Goal: Transaction & Acquisition: Purchase product/service

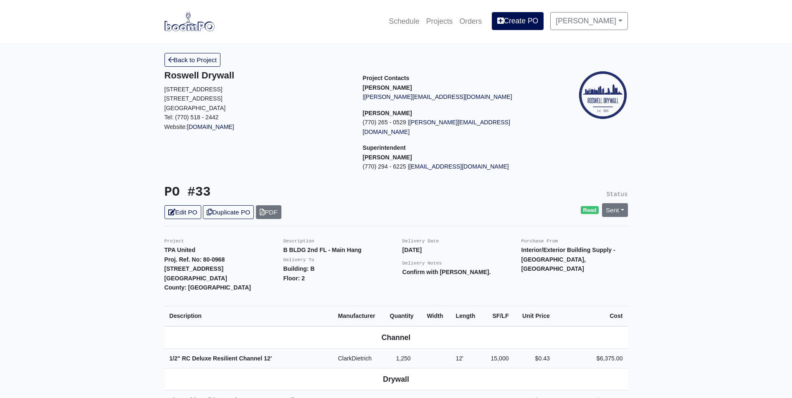
click at [196, 25] on img at bounding box center [189, 21] width 50 height 19
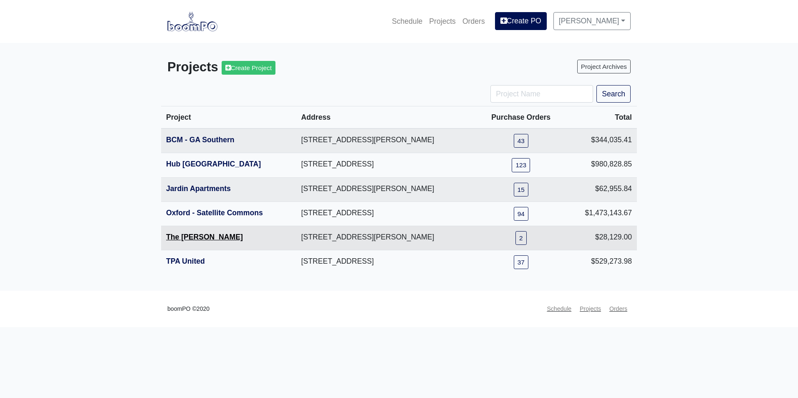
click at [181, 240] on link "The [PERSON_NAME]" at bounding box center [204, 237] width 77 height 8
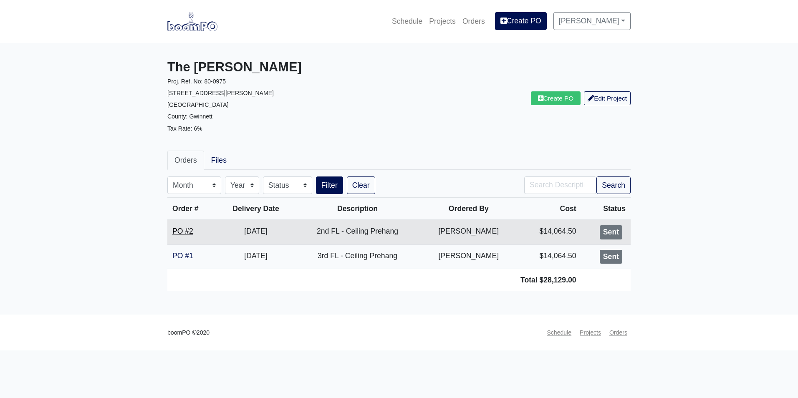
click at [192, 229] on link "PO #2" at bounding box center [182, 231] width 21 height 8
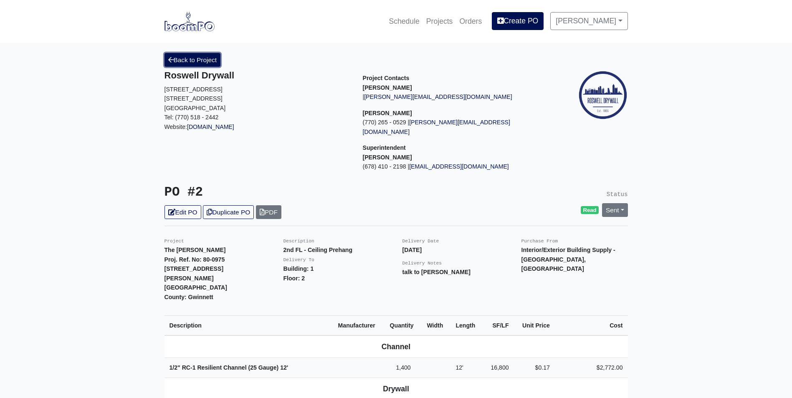
click at [180, 63] on link "Back to Project" at bounding box center [192, 60] width 56 height 14
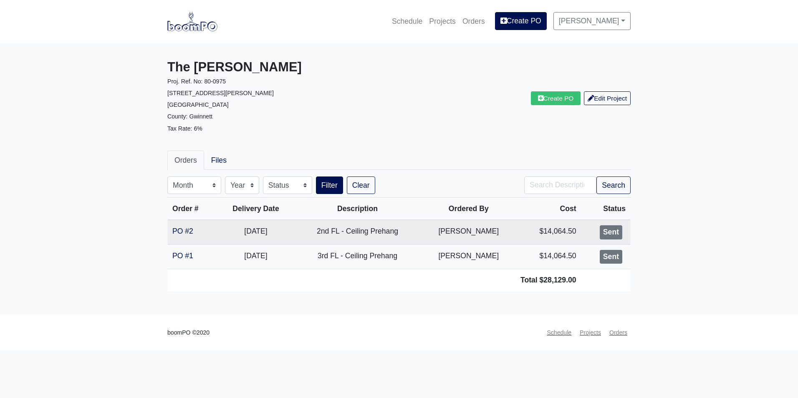
click at [198, 30] on img at bounding box center [192, 21] width 50 height 19
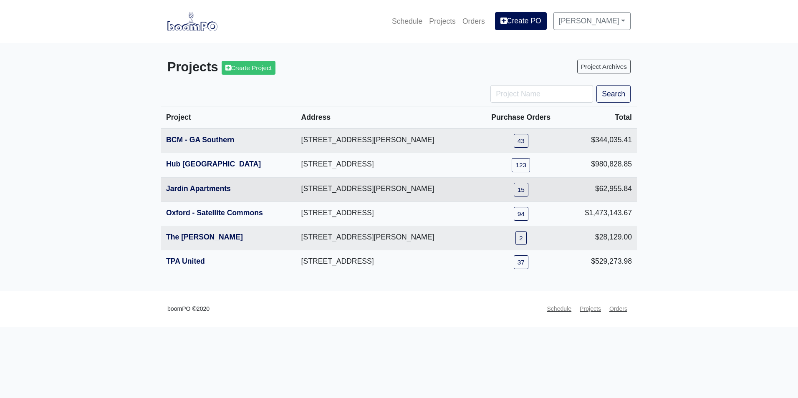
click at [192, 196] on th "Jardin Apartments" at bounding box center [228, 189] width 135 height 24
click at [195, 189] on link "Jardin Apartments" at bounding box center [198, 188] width 65 height 8
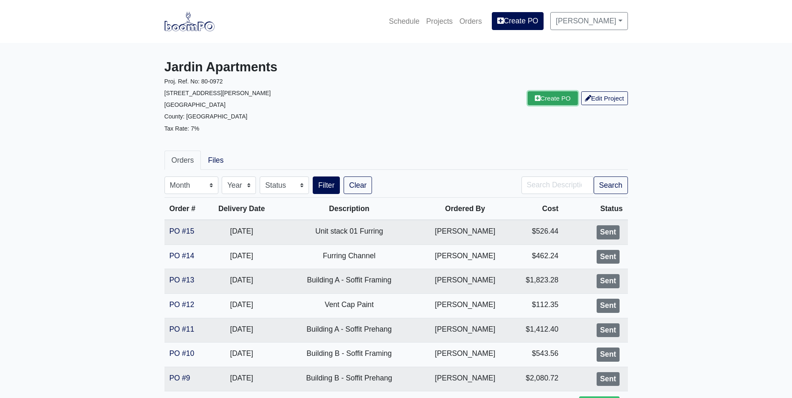
click at [539, 100] on link "Create PO" at bounding box center [552, 98] width 50 height 14
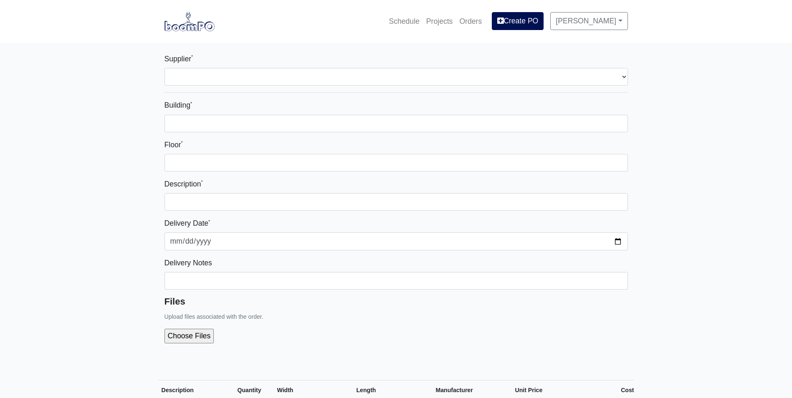
select select
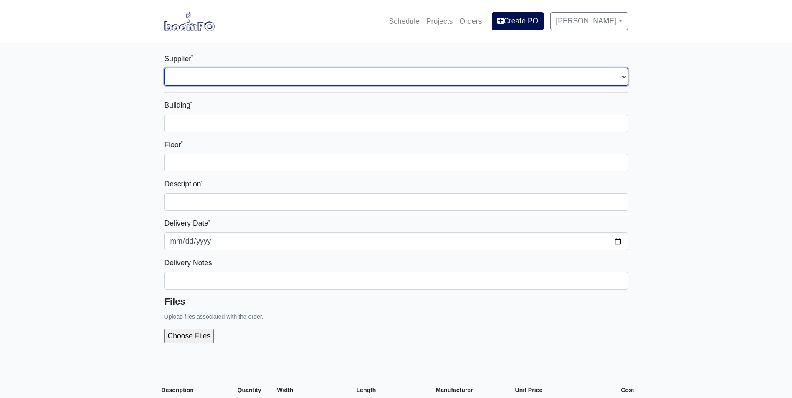
click at [364, 74] on select "Select one... Capitol Materials Coastal - Savannah, GA PPG Paint - Macon, GA PP…" at bounding box center [395, 77] width 463 height 18
select select "220"
click at [164, 68] on select "Select one... Capitol Materials Coastal - Savannah, GA PPG Paint - Macon, GA PP…" at bounding box center [395, 77] width 463 height 18
select select
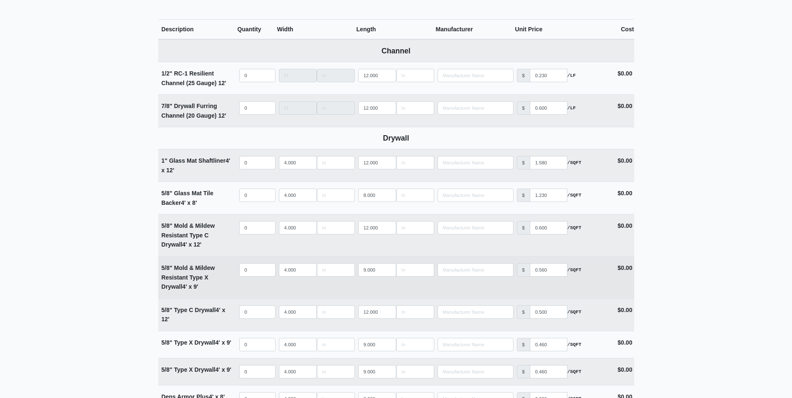
scroll to position [376, 0]
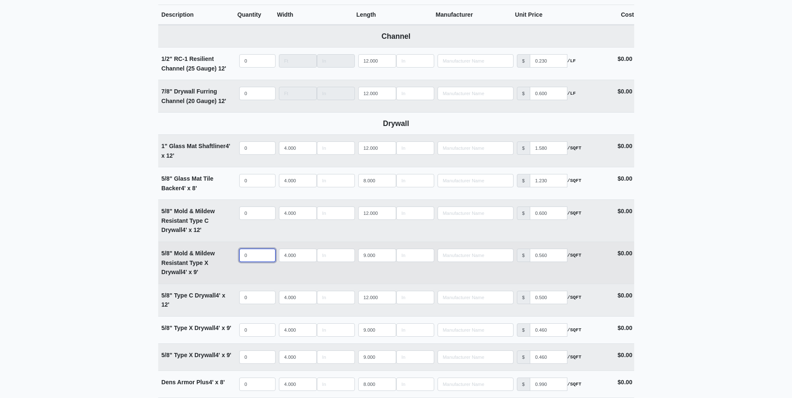
select select
click at [252, 257] on input "quantity" at bounding box center [257, 255] width 36 height 13
type input "2"
select select
type input "21"
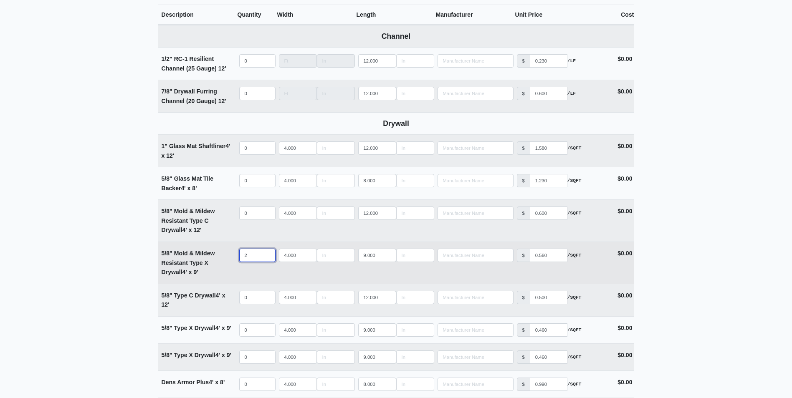
select select
type input "21"
drag, startPoint x: 378, startPoint y: 256, endPoint x: 332, endPoint y: 261, distance: 46.2
click at [332, 261] on tr "5/8" Mold & Mildew Resistant Type X Drywall 4' x 9' Qty 21 Width 4.000 Length 9…" at bounding box center [396, 263] width 476 height 42
type input "1"
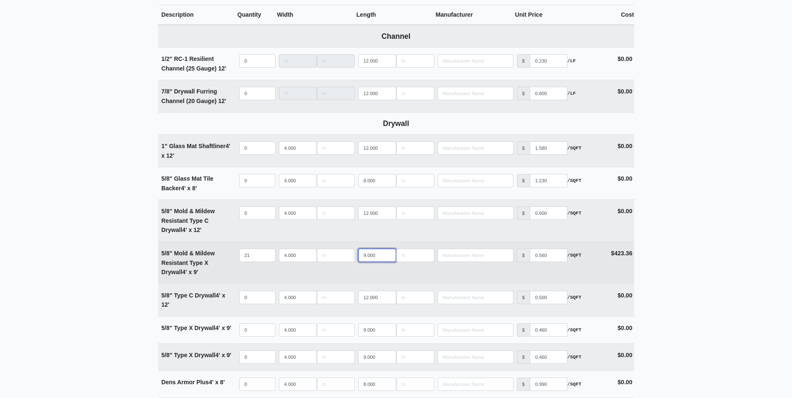
select select
type input "10"
select select
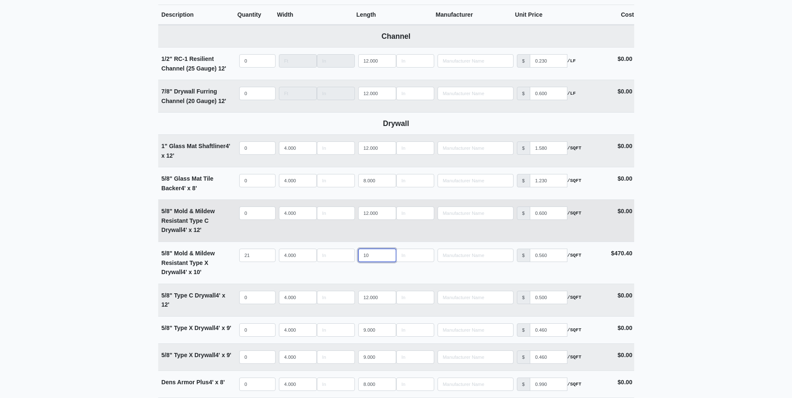
type input "10"
select select
click at [249, 215] on input "quantity" at bounding box center [257, 213] width 36 height 13
type input "2"
select select
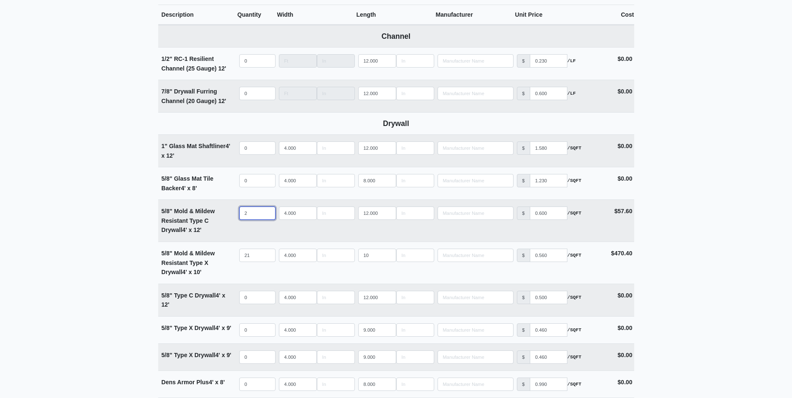
type input "2"
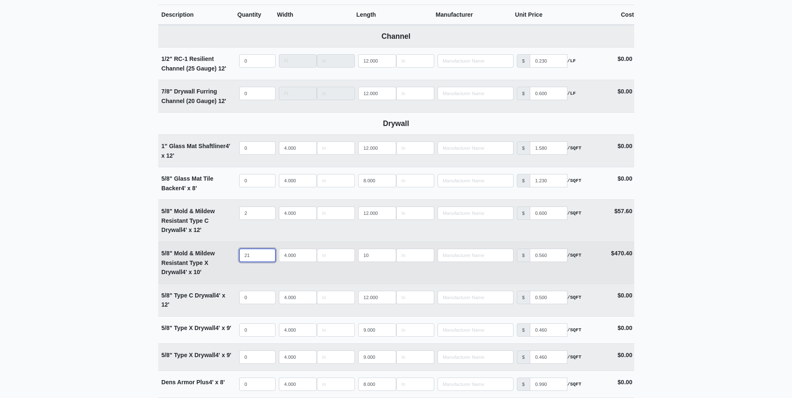
drag, startPoint x: 252, startPoint y: 256, endPoint x: 232, endPoint y: 260, distance: 20.9
click at [232, 260] on tr "5/8" Mold & Mildew Resistant Type X Drywall 4' x 10' Qty 21 Width 4.000 Length …" at bounding box center [396, 263] width 476 height 42
type input "3"
select select
type input "35"
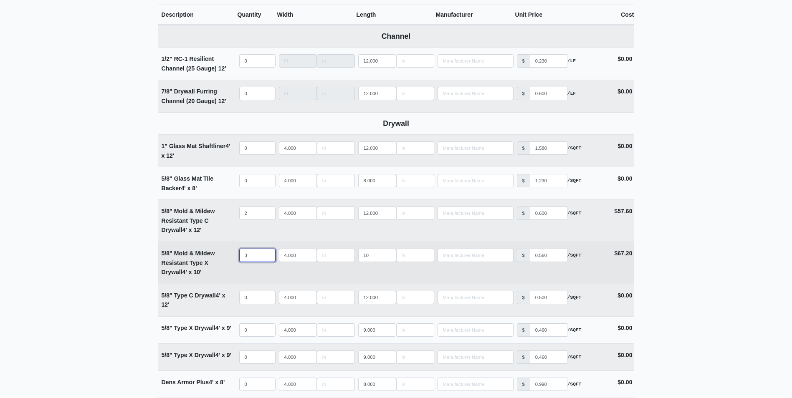
select select
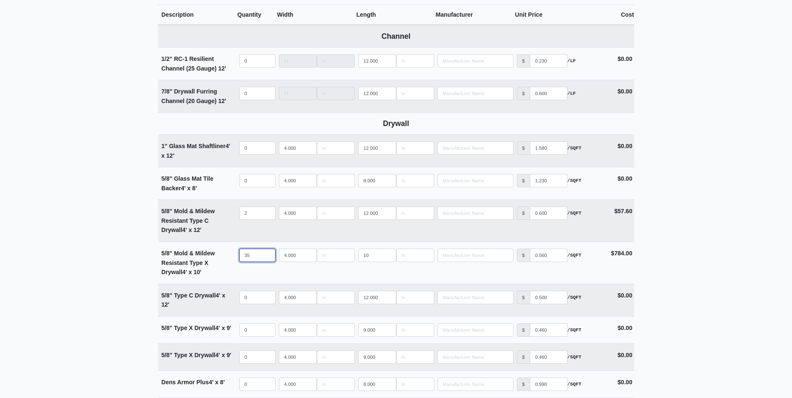
type input "35"
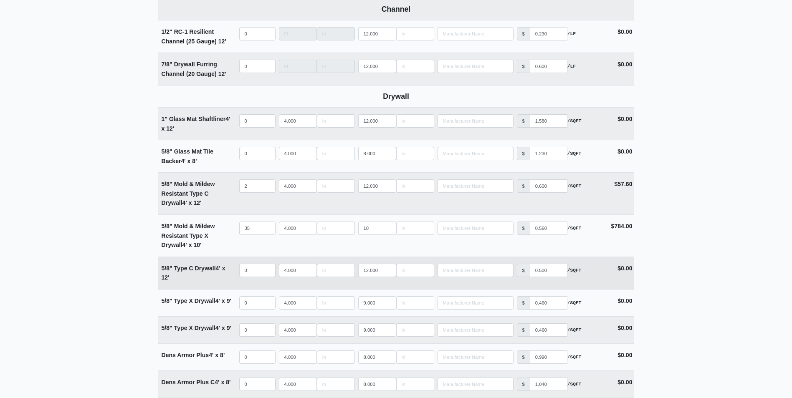
scroll to position [417, 0]
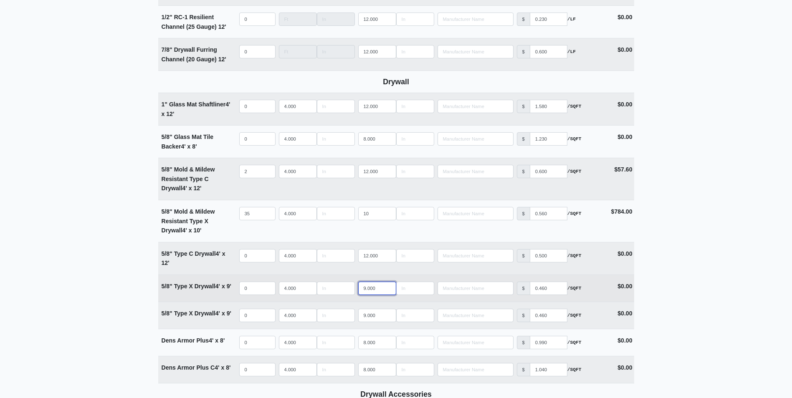
drag, startPoint x: 378, startPoint y: 288, endPoint x: 331, endPoint y: 291, distance: 46.4
click at [331, 291] on tr "5/8" Type X Drywall 4' x 9' Qty 0 Width 4.000 Length 9.000 Manufacturer No Resu…" at bounding box center [396, 288] width 476 height 27
type input "1"
select select
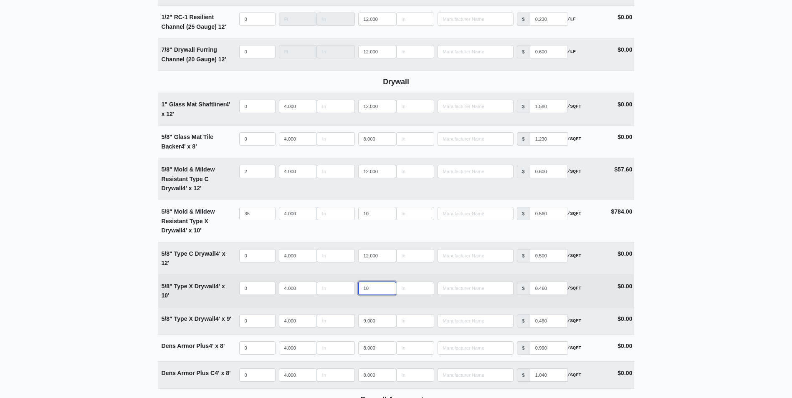
type input "10"
click at [248, 289] on input "quantity" at bounding box center [257, 288] width 36 height 13
type input "3"
select select
type input "31"
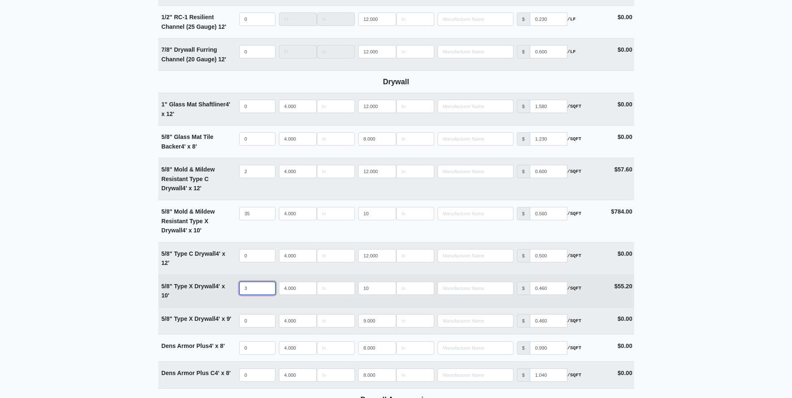
select select
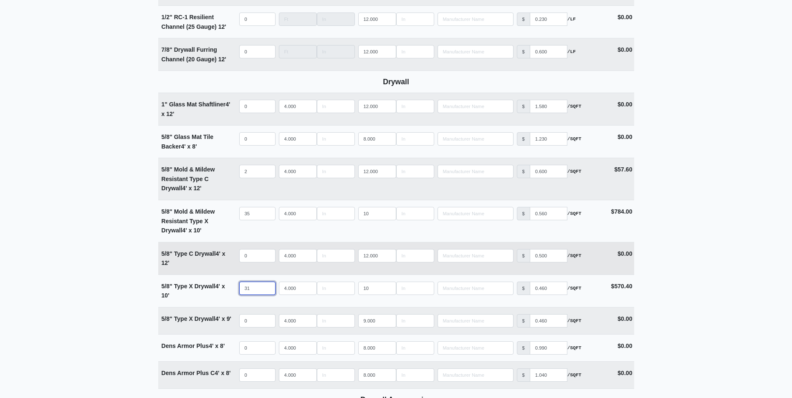
type input "31"
select select
click at [252, 255] on input "quantity" at bounding box center [257, 255] width 36 height 13
type input "1"
select select
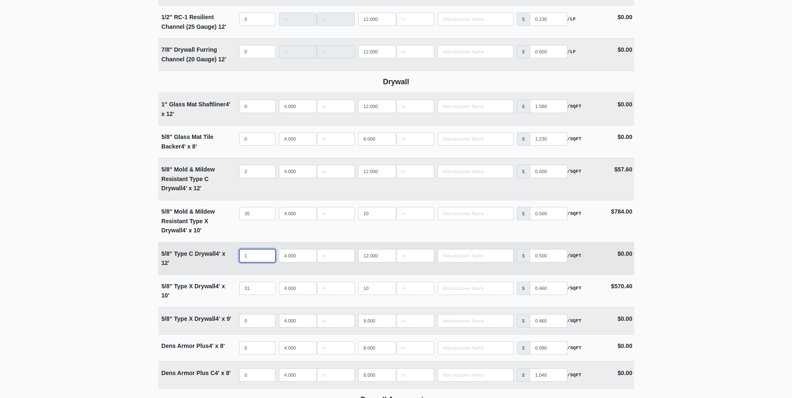
type input "18"
select select
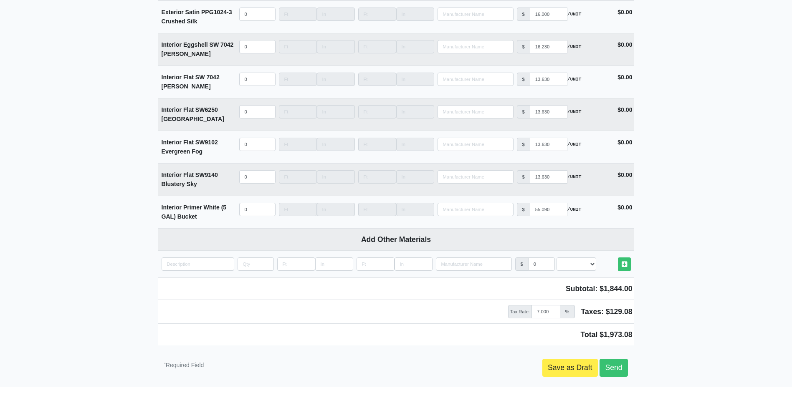
scroll to position [1340, 0]
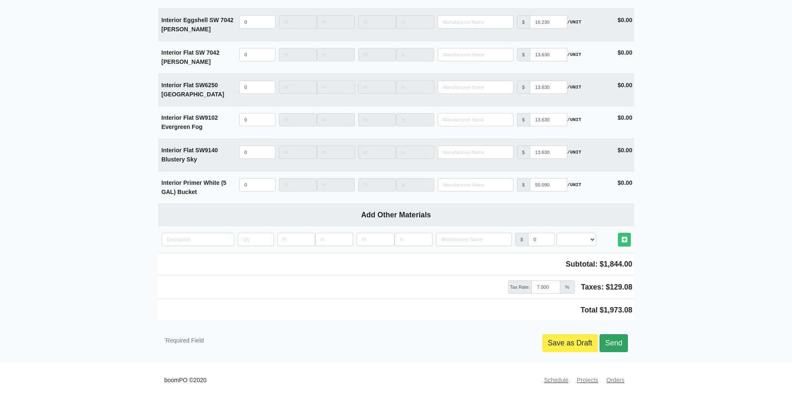
type input "18"
click at [624, 340] on link "Send" at bounding box center [613, 343] width 28 height 18
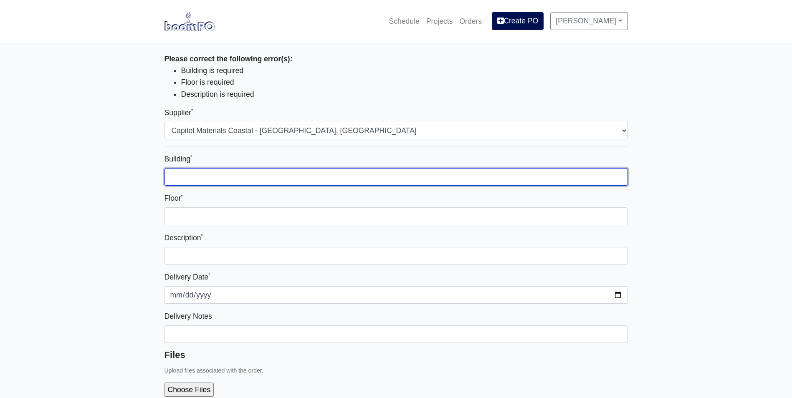
click at [224, 179] on input "Building *" at bounding box center [395, 177] width 463 height 18
type input "A and B"
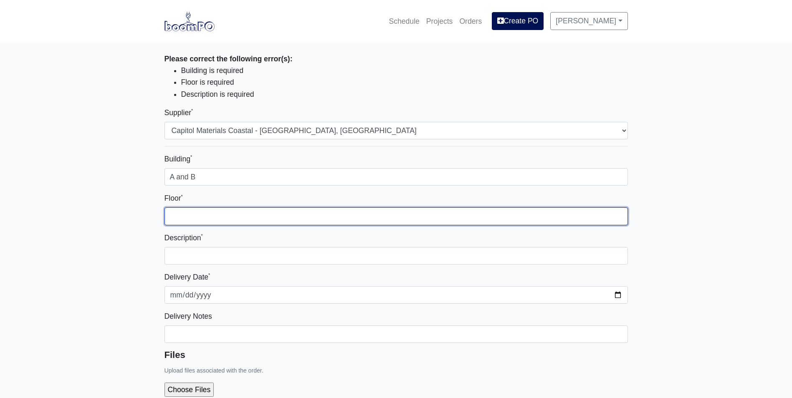
click at [219, 209] on input "Floor *" at bounding box center [395, 216] width 463 height 18
type input "1-3"
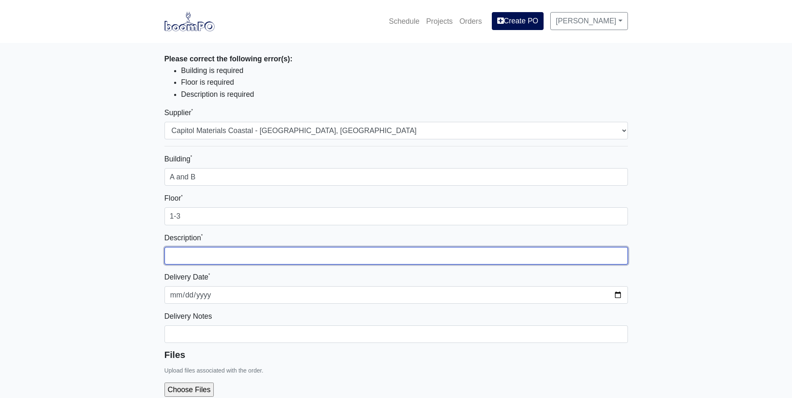
click at [208, 252] on input "text" at bounding box center [395, 256] width 463 height 18
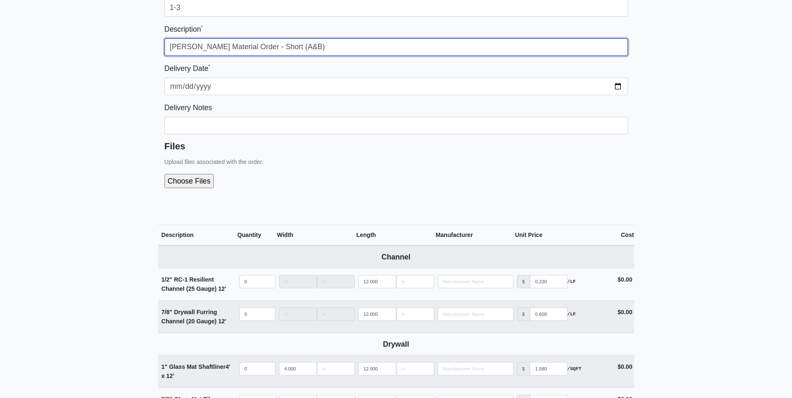
type input "[PERSON_NAME] Material Order - Short (A&B)"
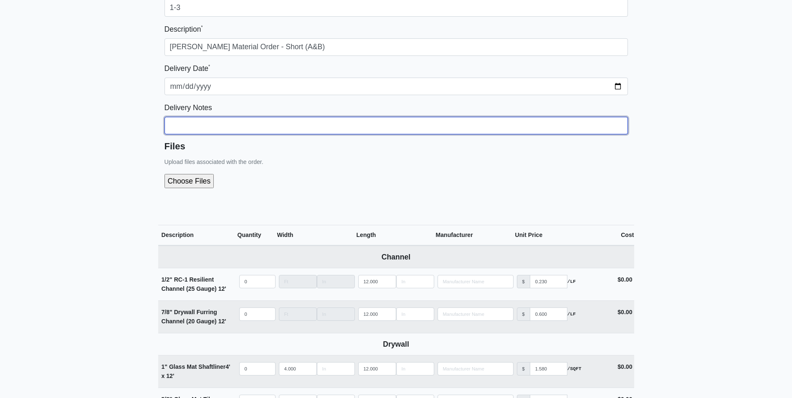
click at [248, 129] on input "Building *" at bounding box center [395, 126] width 463 height 18
type input "Please"
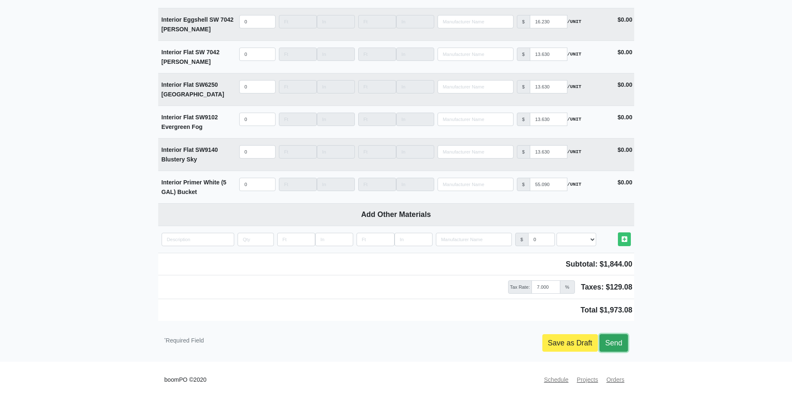
click at [609, 349] on link "Send" at bounding box center [613, 343] width 28 height 18
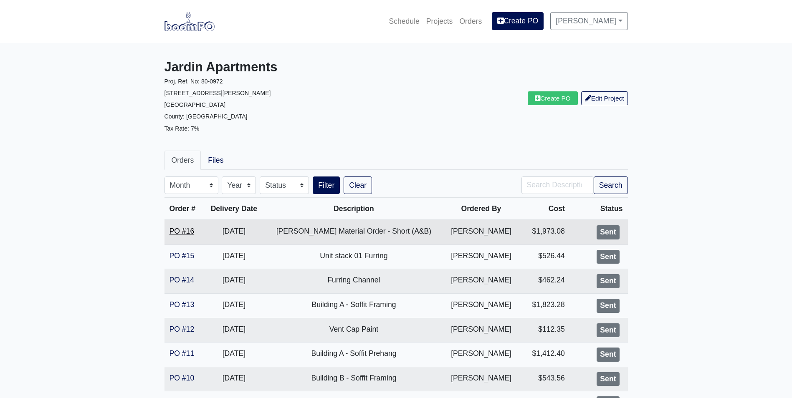
click at [182, 232] on link "PO #16" at bounding box center [181, 231] width 25 height 8
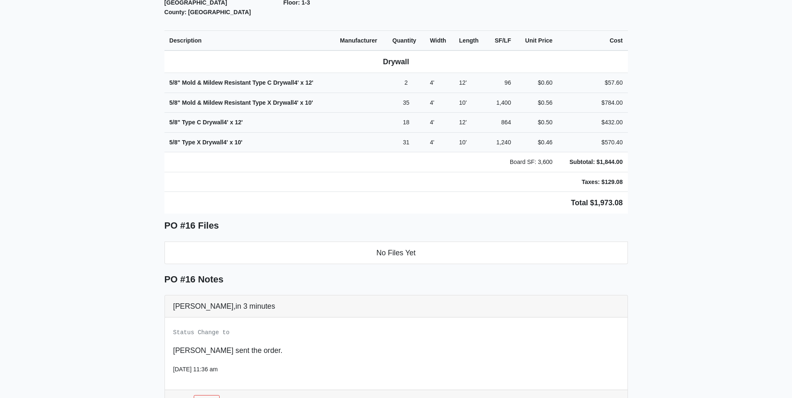
scroll to position [125, 0]
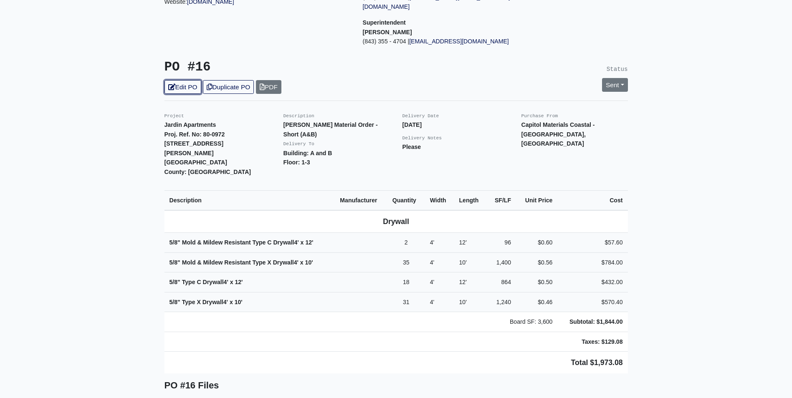
drag, startPoint x: 177, startPoint y: 76, endPoint x: 176, endPoint y: 110, distance: 34.6
click at [177, 80] on link "Edit PO" at bounding box center [182, 87] width 37 height 14
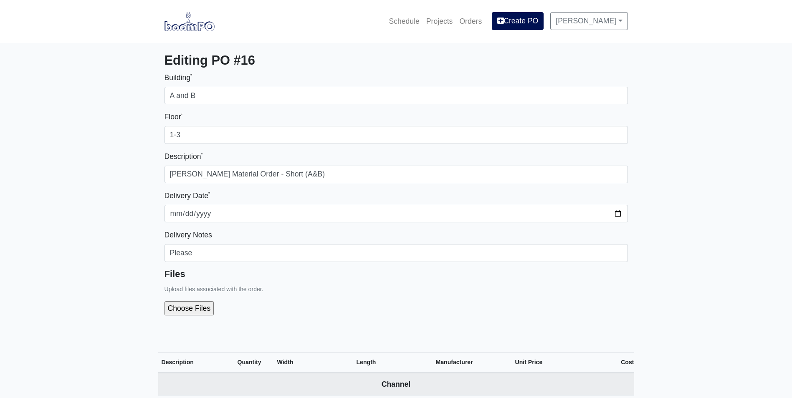
select select
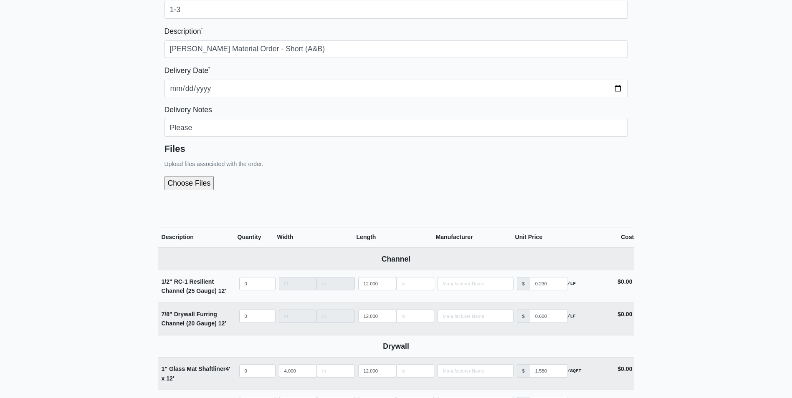
click at [202, 181] on input "file" at bounding box center [233, 183] width 139 height 14
type input "C:\fakepath\Jardin PO 16.png"
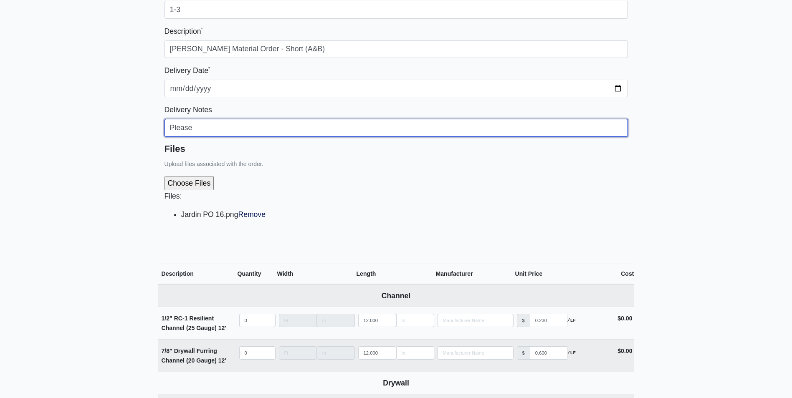
click at [245, 129] on input "Please" at bounding box center [395, 128] width 463 height 18
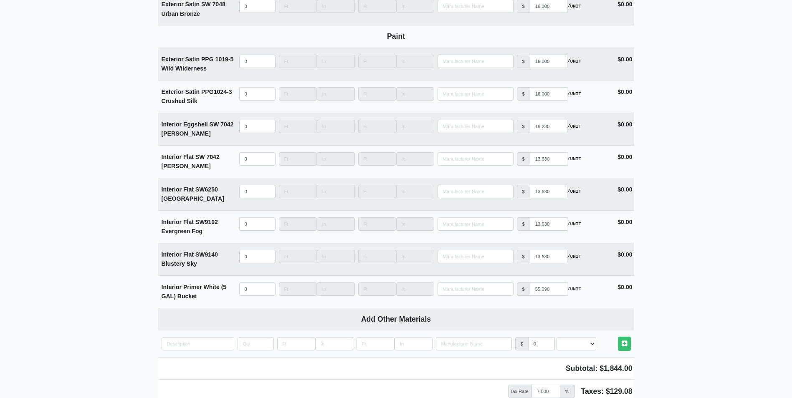
scroll to position [1349, 0]
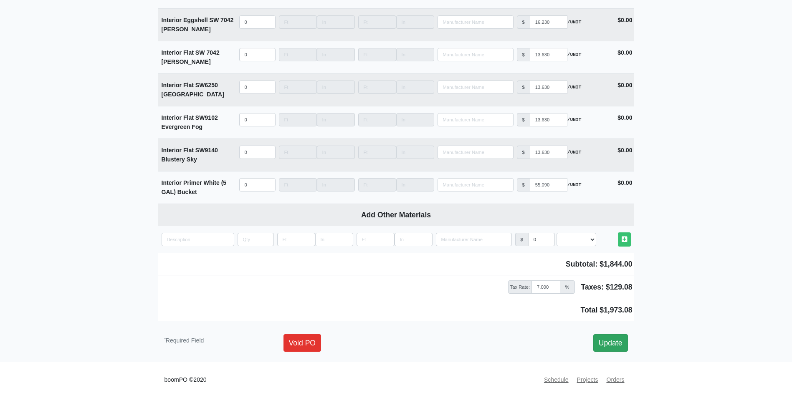
type input "Please see attached file and stock accordingly"
click at [601, 343] on link "Update" at bounding box center [610, 343] width 35 height 18
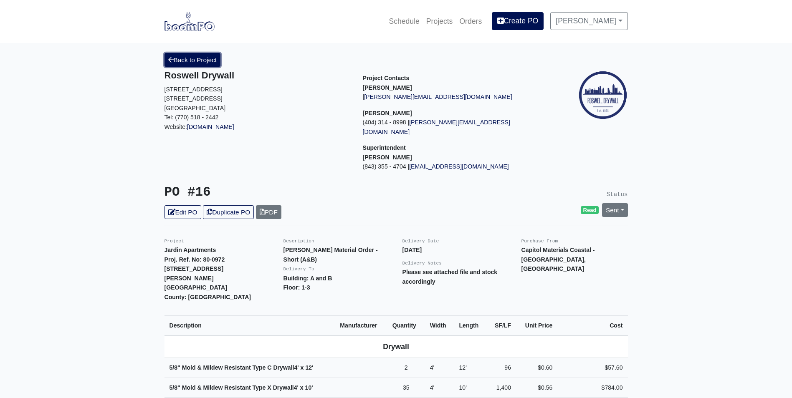
click at [193, 64] on link "Back to Project" at bounding box center [192, 60] width 56 height 14
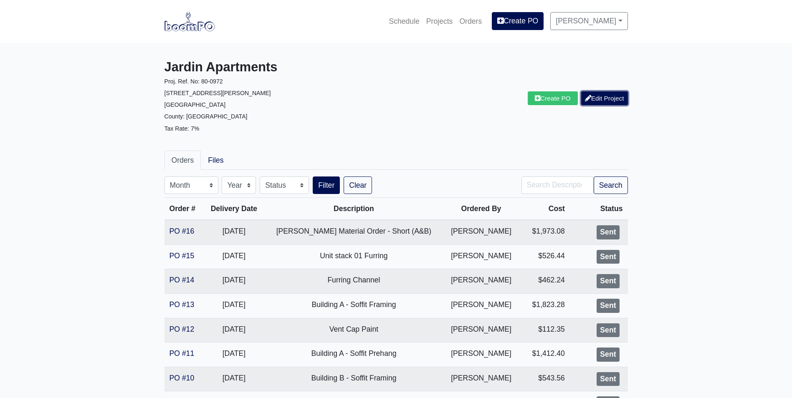
click at [605, 101] on link "Edit Project" at bounding box center [604, 98] width 47 height 14
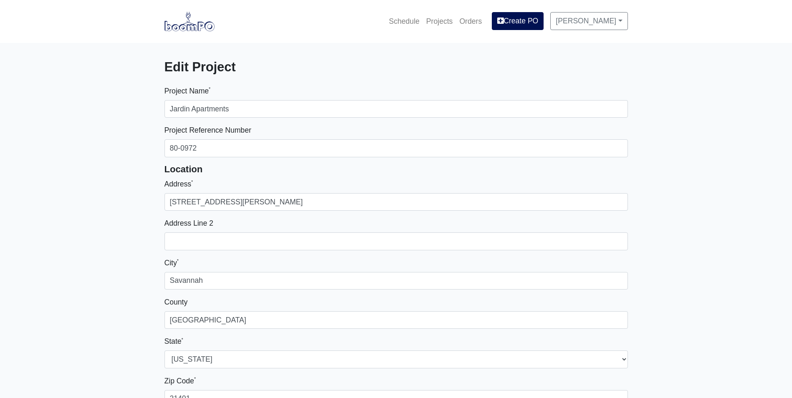
select select
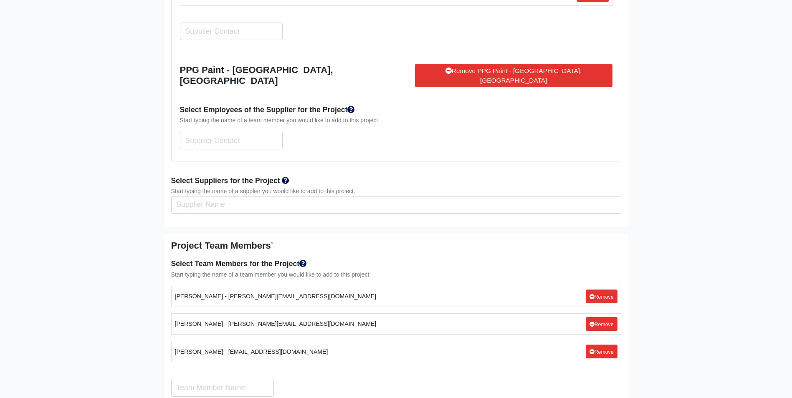
scroll to position [2170, 0]
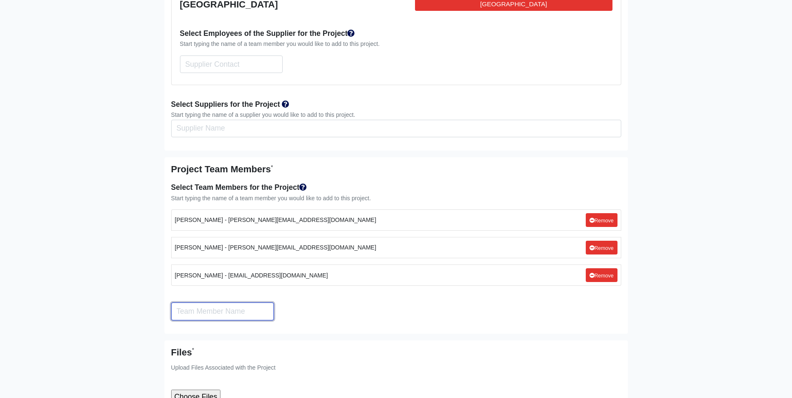
click at [217, 302] on input "Search" at bounding box center [222, 311] width 103 height 18
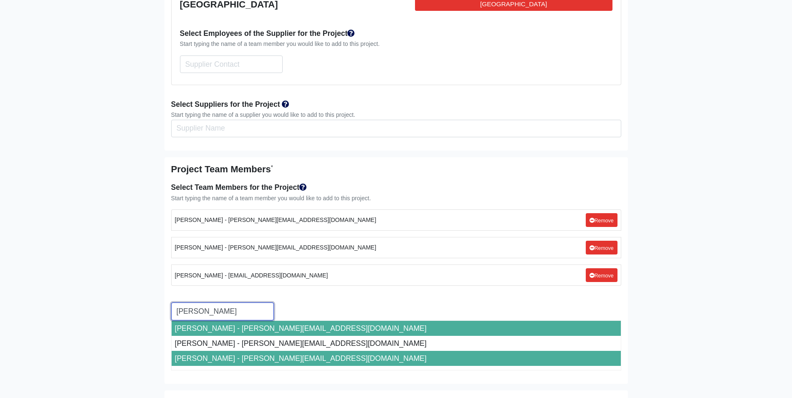
type input "alex"
click at [242, 351] on li "Alex Mota - alexm@roswelldrywall.com" at bounding box center [395, 358] width 449 height 15
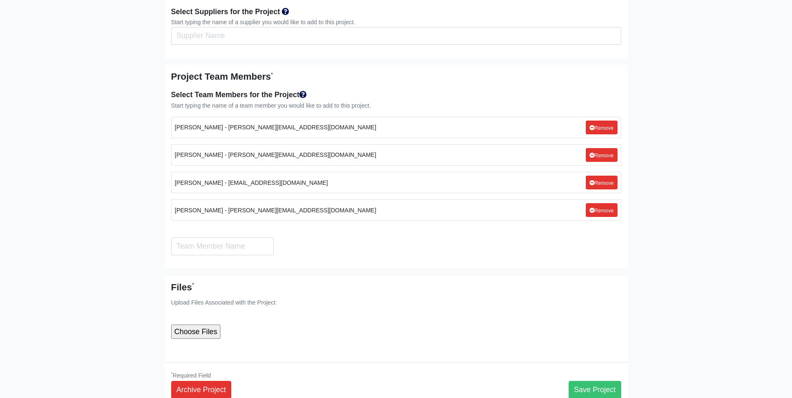
scroll to position [2303, 0]
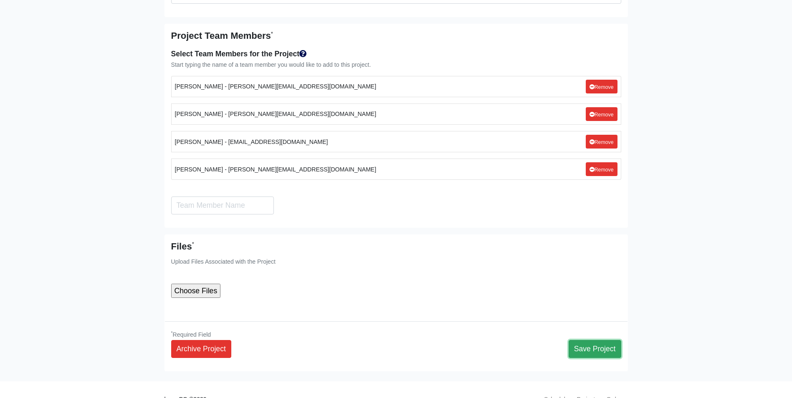
click at [595, 340] on button "Save Project" at bounding box center [594, 349] width 53 height 18
